Goal: Check status

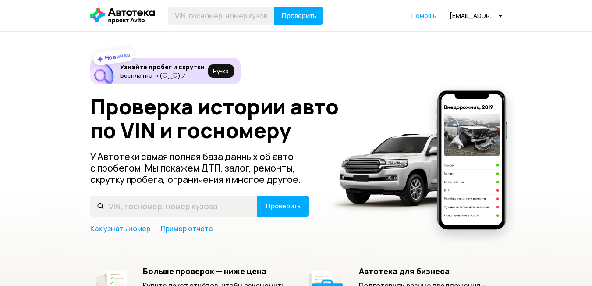
click at [501, 16] on span at bounding box center [500, 16] width 4 height 3
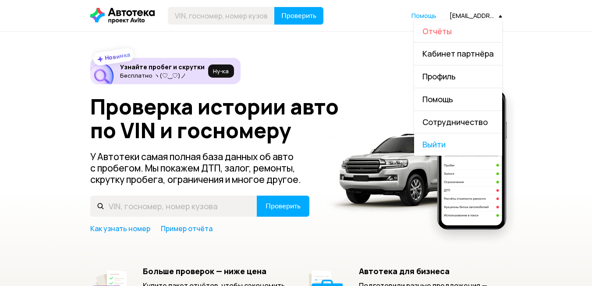
click at [449, 32] on span "Отчёты" at bounding box center [436, 31] width 29 height 11
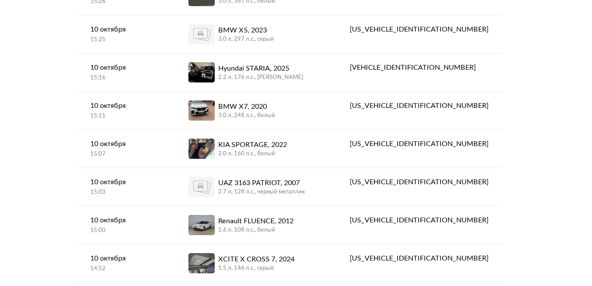
scroll to position [482, 0]
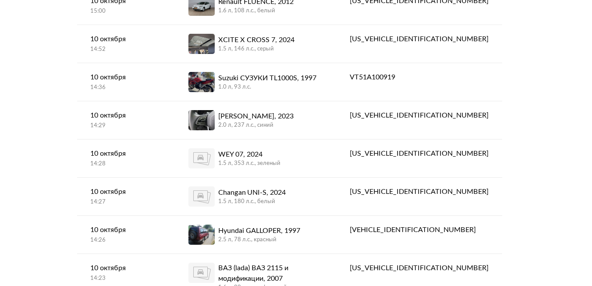
scroll to position [701, 0]
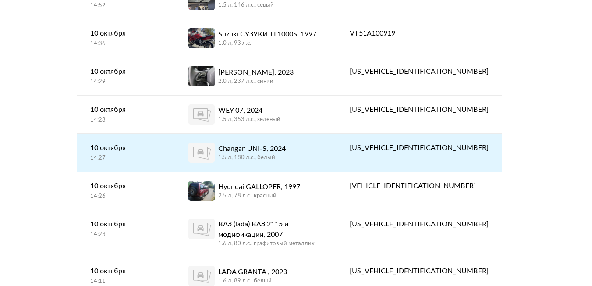
click at [285, 143] on div "Changan UNI-S, 2024" at bounding box center [251, 148] width 67 height 11
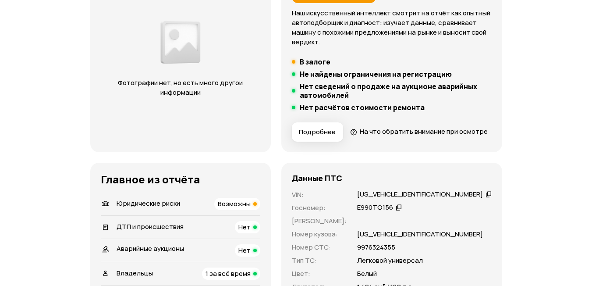
scroll to position [175, 0]
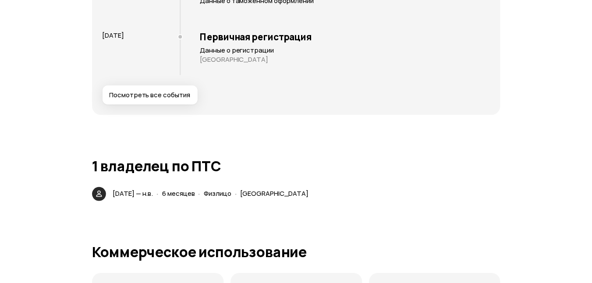
scroll to position [1489, 0]
